Goal: Register for event/course

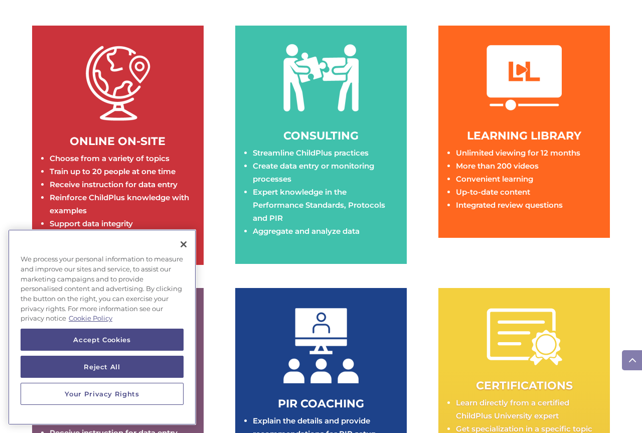
scroll to position [1486, 0]
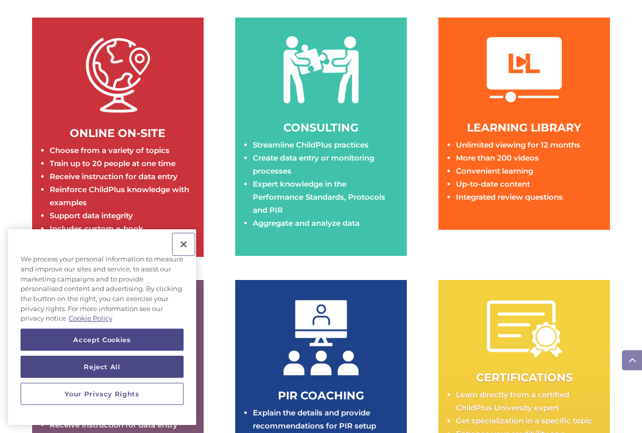
click at [182, 248] on button "Close" at bounding box center [184, 244] width 22 height 22
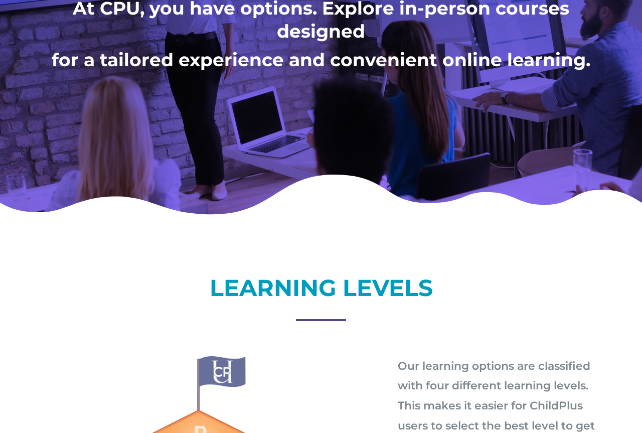
scroll to position [155, 0]
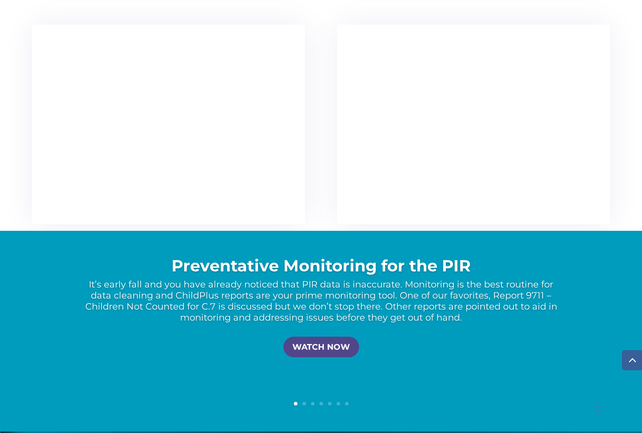
scroll to position [1887, 0]
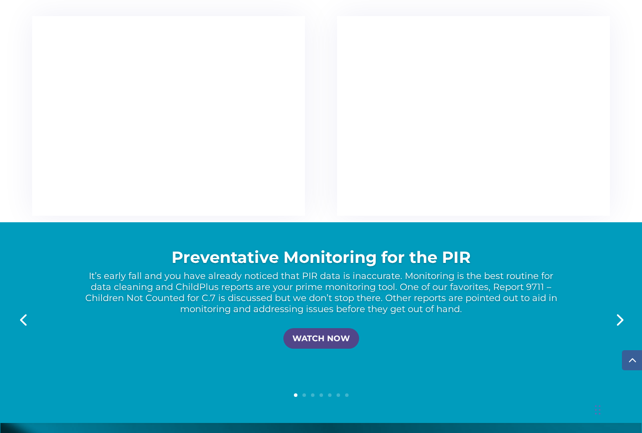
click at [621, 319] on link "Next" at bounding box center [619, 319] width 24 height 24
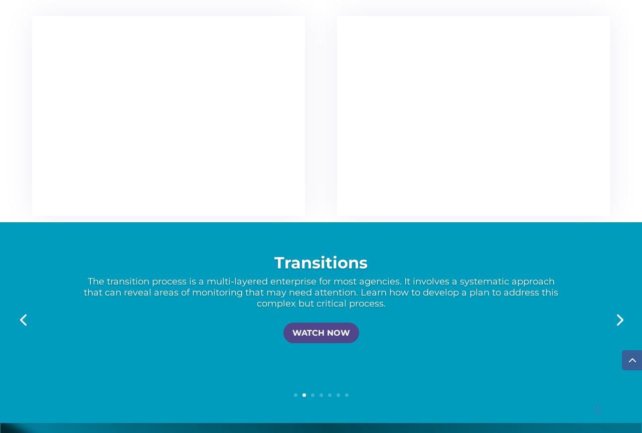
click at [621, 319] on link "Next" at bounding box center [619, 319] width 24 height 24
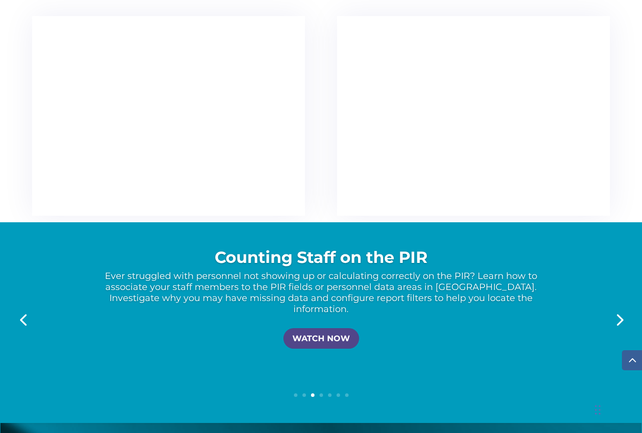
click at [621, 319] on link "Next" at bounding box center [619, 319] width 24 height 24
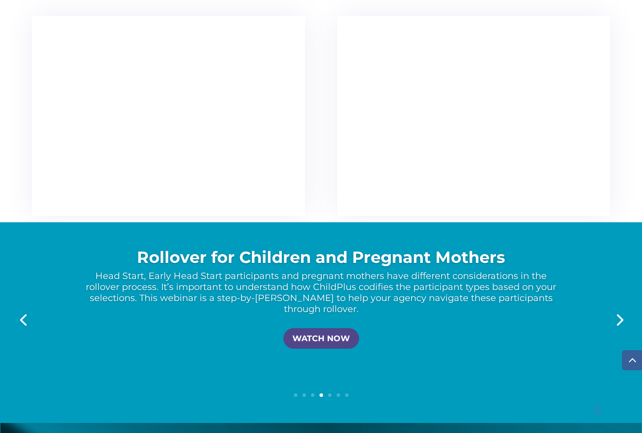
click at [623, 318] on link "Next" at bounding box center [619, 319] width 24 height 24
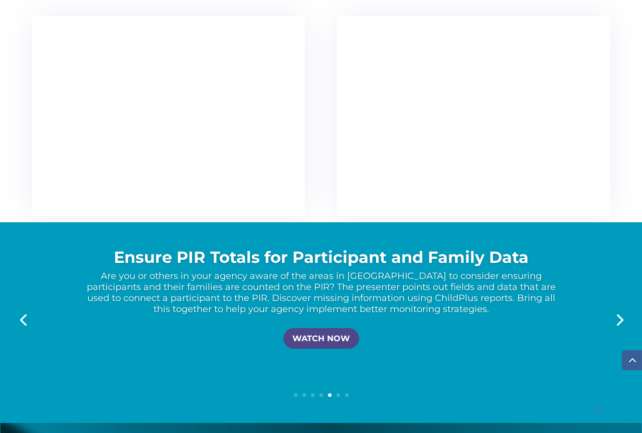
click at [623, 318] on link "Next" at bounding box center [619, 319] width 24 height 24
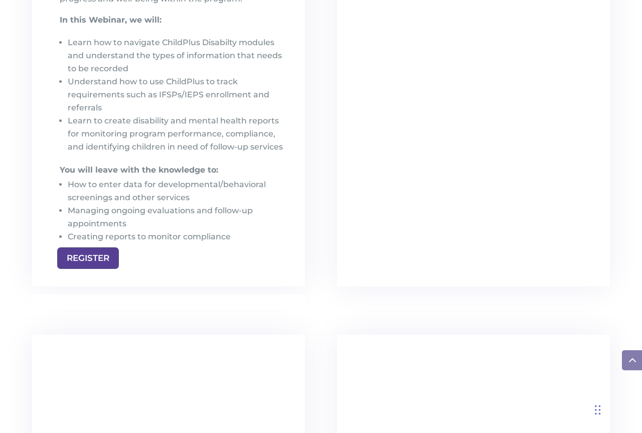
scroll to position [1567, 0]
click at [599, 408] on div "Chat Widget" at bounding box center [560, 379] width 164 height 108
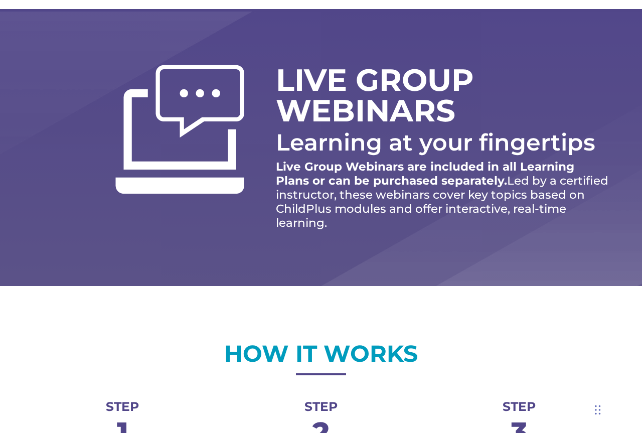
scroll to position [0, 0]
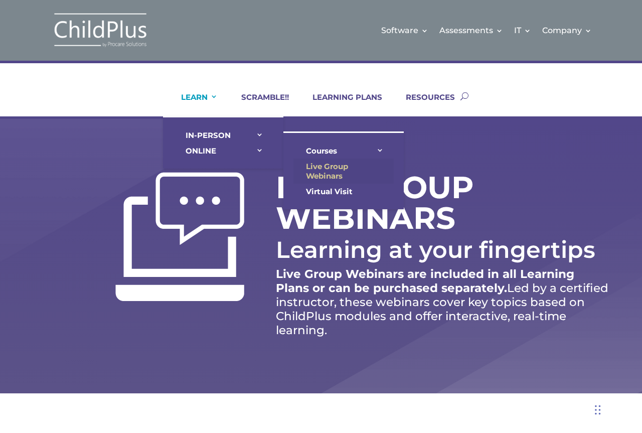
click at [330, 173] on link "Live Group Webinars" at bounding box center [344, 171] width 100 height 25
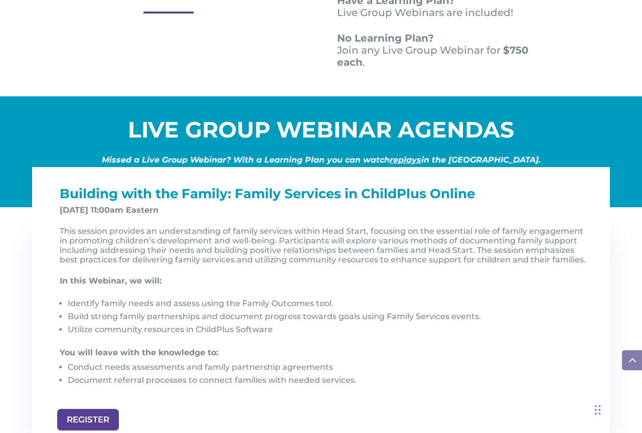
scroll to position [924, 0]
